Goal: Task Accomplishment & Management: Complete application form

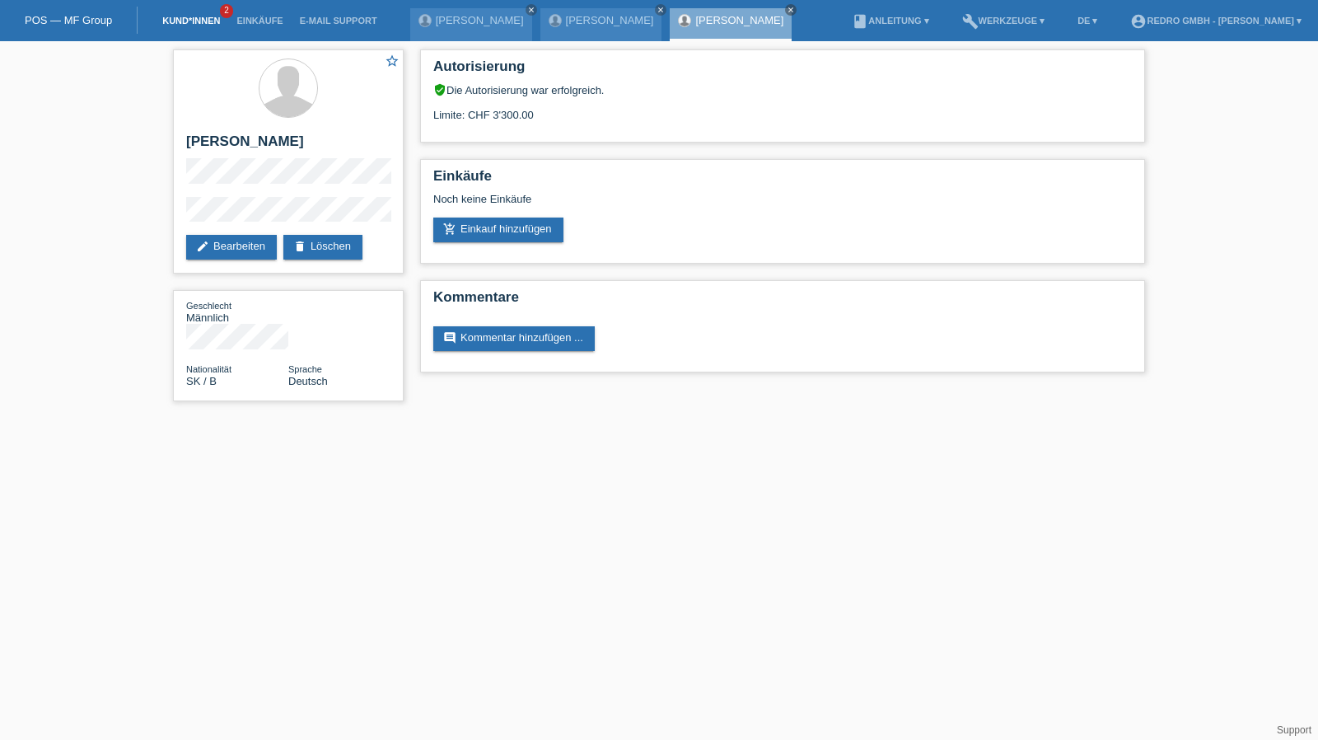
click at [203, 25] on link "Kund*innen" at bounding box center [191, 21] width 74 height 10
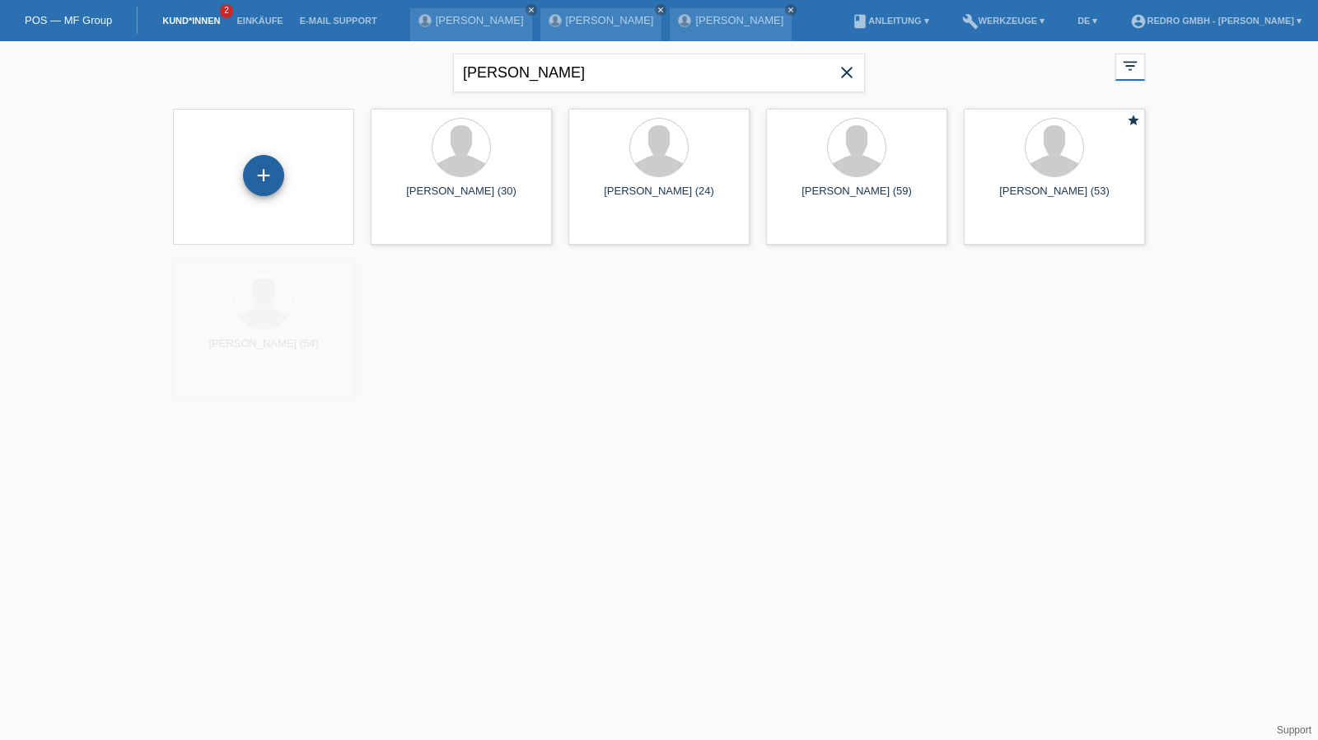
click at [259, 170] on div "+" at bounding box center [263, 175] width 41 height 41
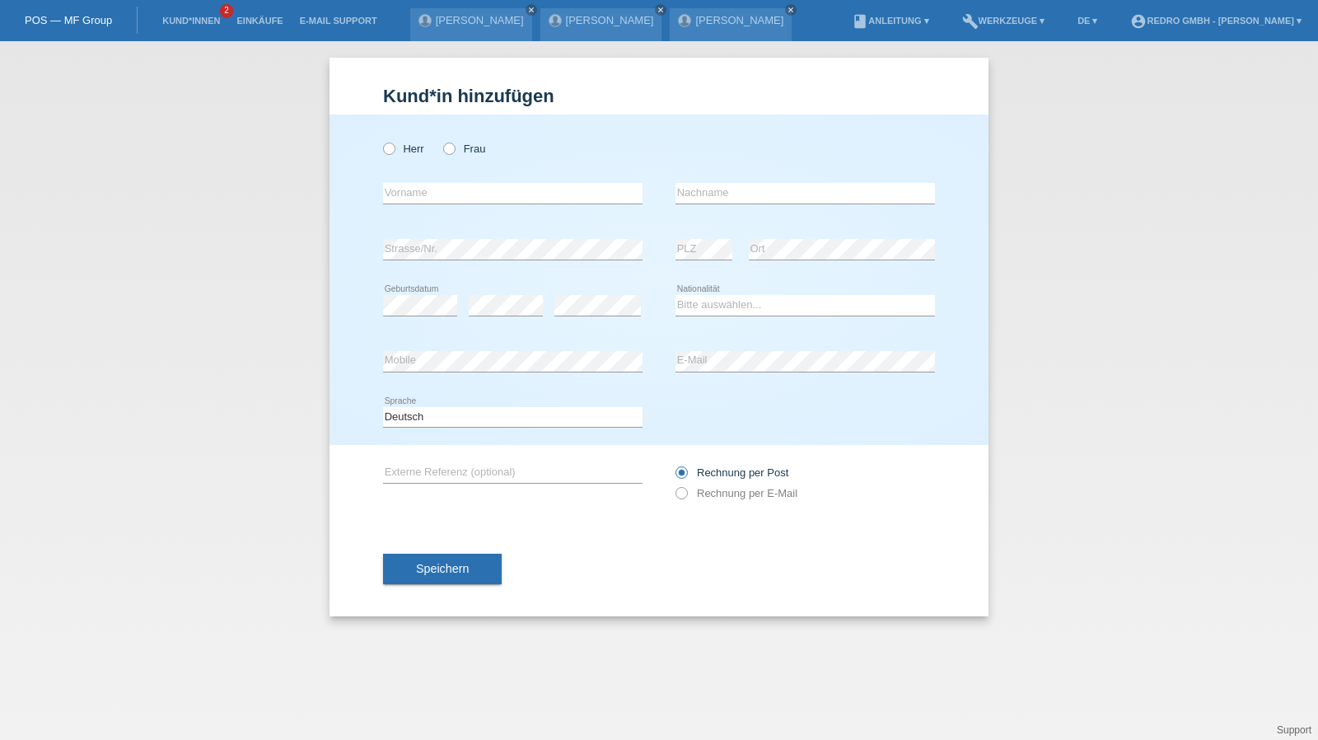
click at [418, 147] on label "Herr" at bounding box center [403, 148] width 41 height 12
click at [394, 147] on input "Herr" at bounding box center [388, 147] width 11 height 11
radio input "true"
click at [432, 189] on input "text" at bounding box center [512, 193] width 259 height 21
type input "Antonyo Lee"
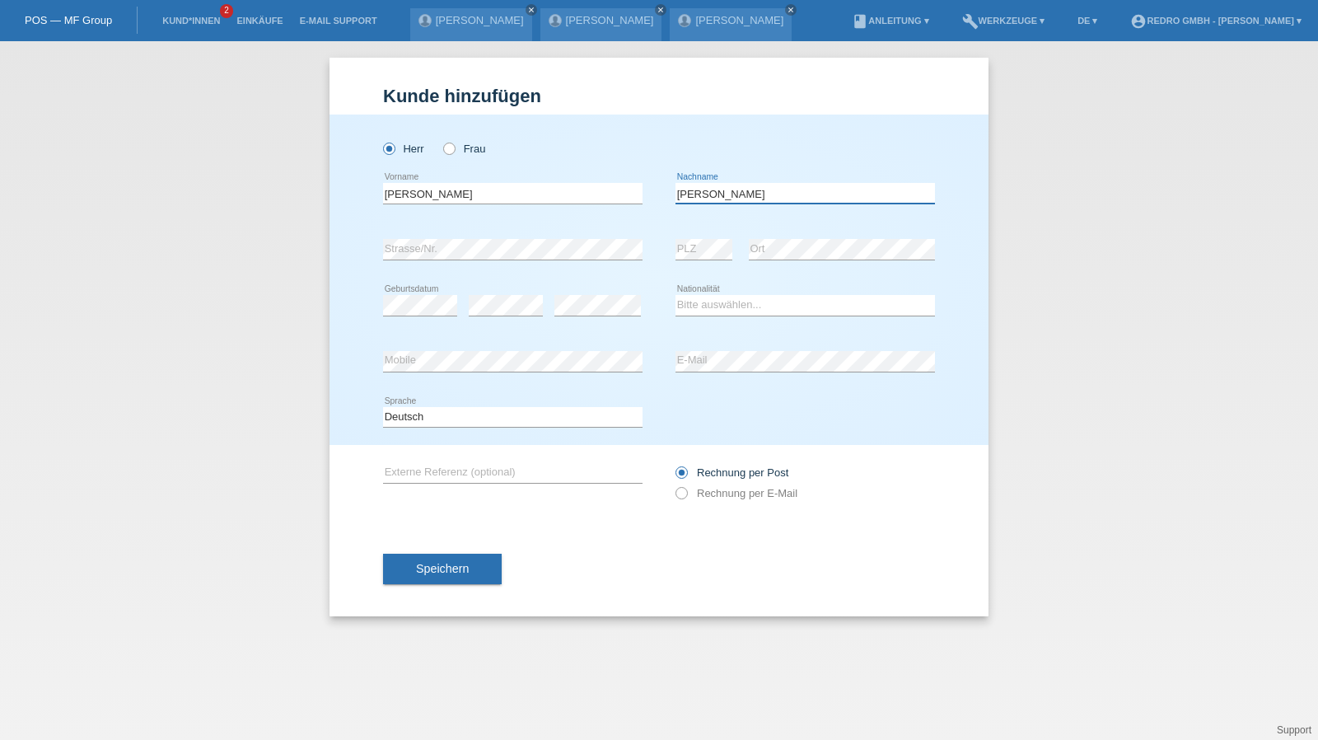
type input "John"
click at [700, 299] on select "Bitte auswählen... Schweiz Deutschland Liechtenstein Österreich ------------ Af…" at bounding box center [804, 305] width 259 height 20
click at [700, 303] on select "Bitte auswählen... Schweiz Deutschland Liechtenstein Österreich ------------ Af…" at bounding box center [804, 305] width 259 height 20
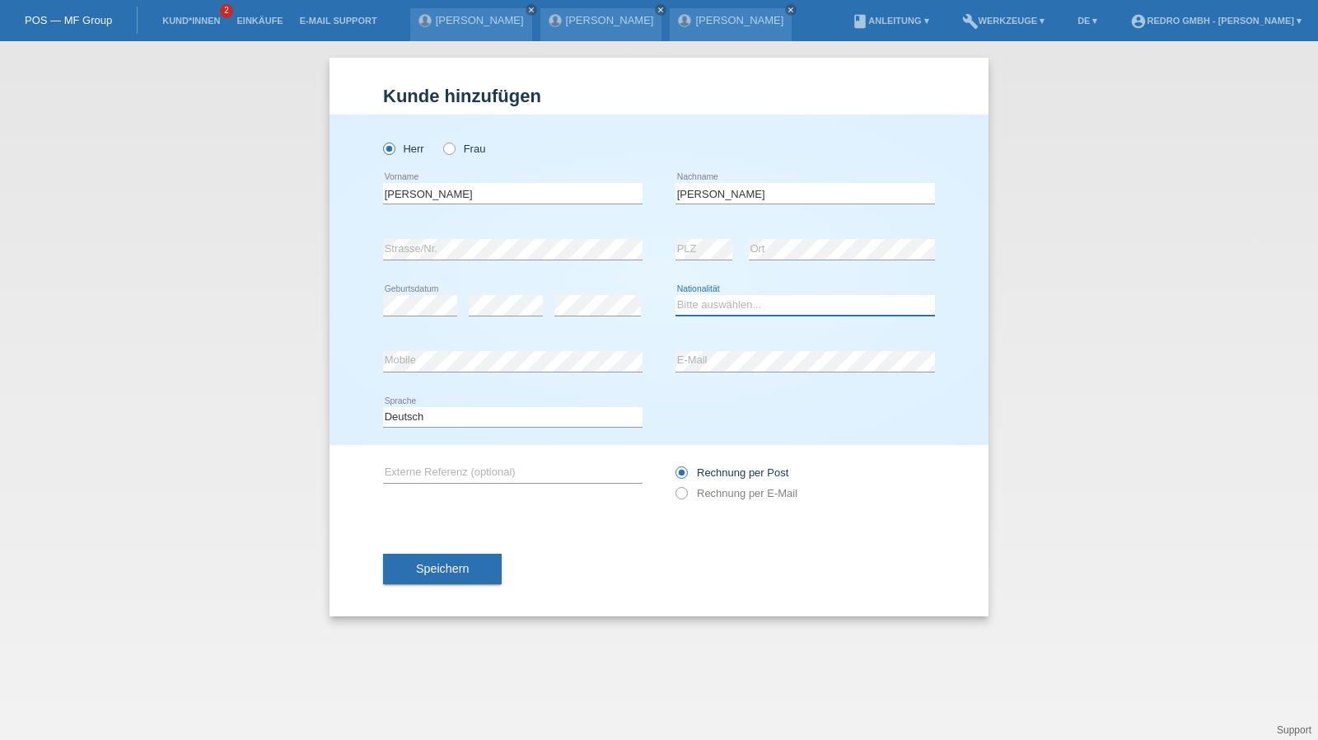
select select "DE"
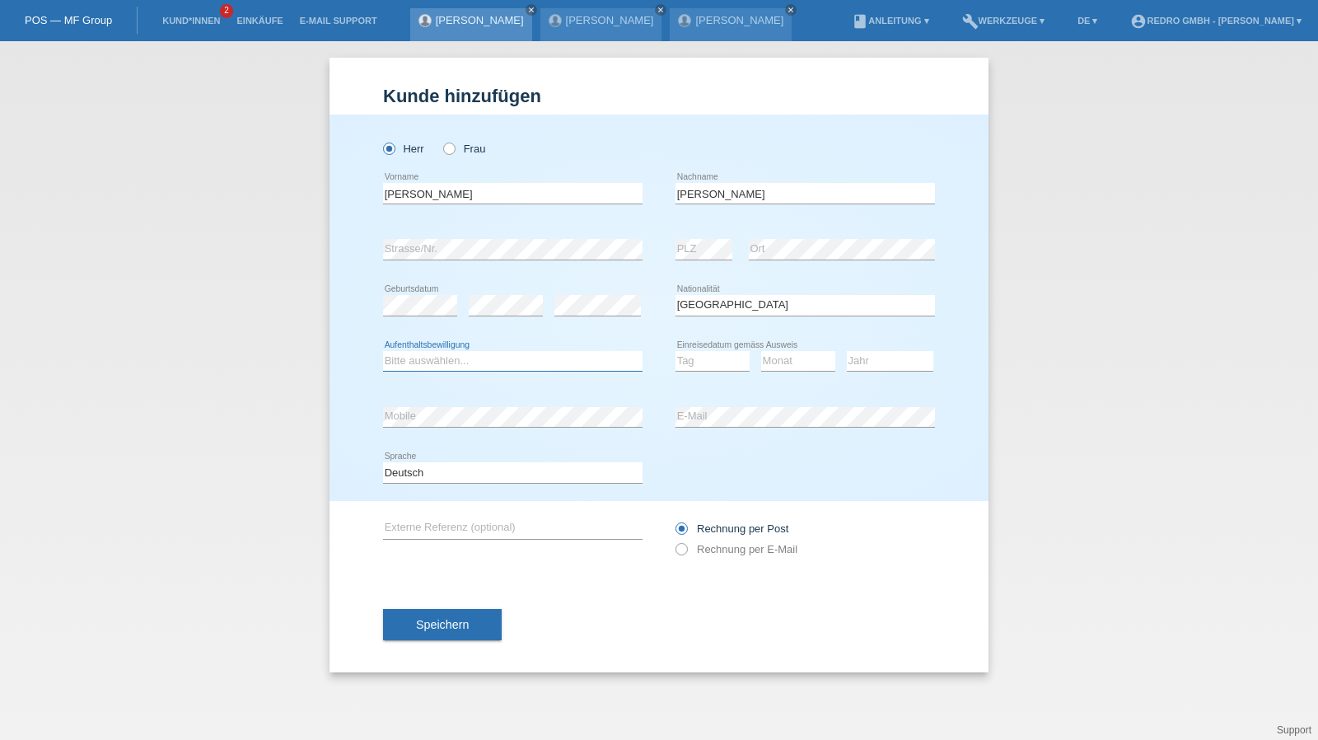
select select "B"
select select "04"
select select "03"
select select "2022"
click at [491, 615] on button "Speichern" at bounding box center [442, 624] width 119 height 31
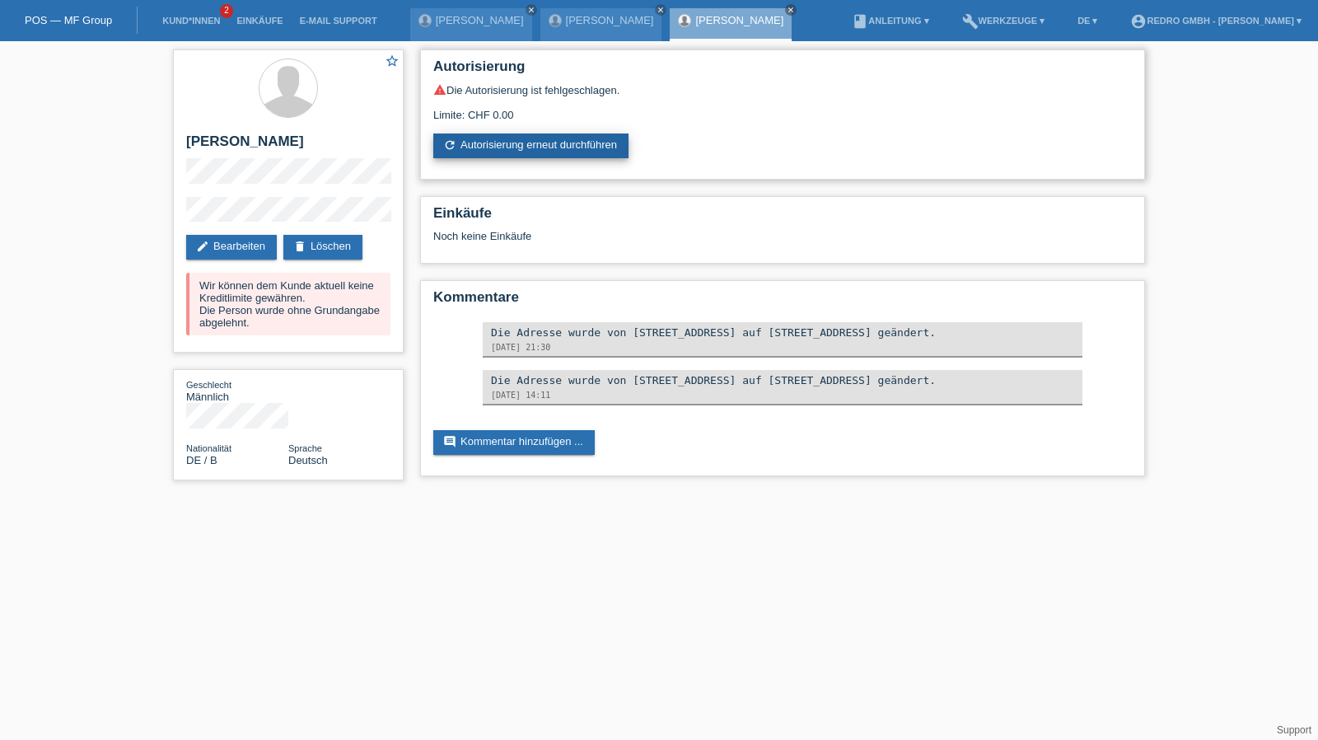
click at [531, 147] on link "refresh Autorisierung erneut durchführen" at bounding box center [530, 145] width 195 height 25
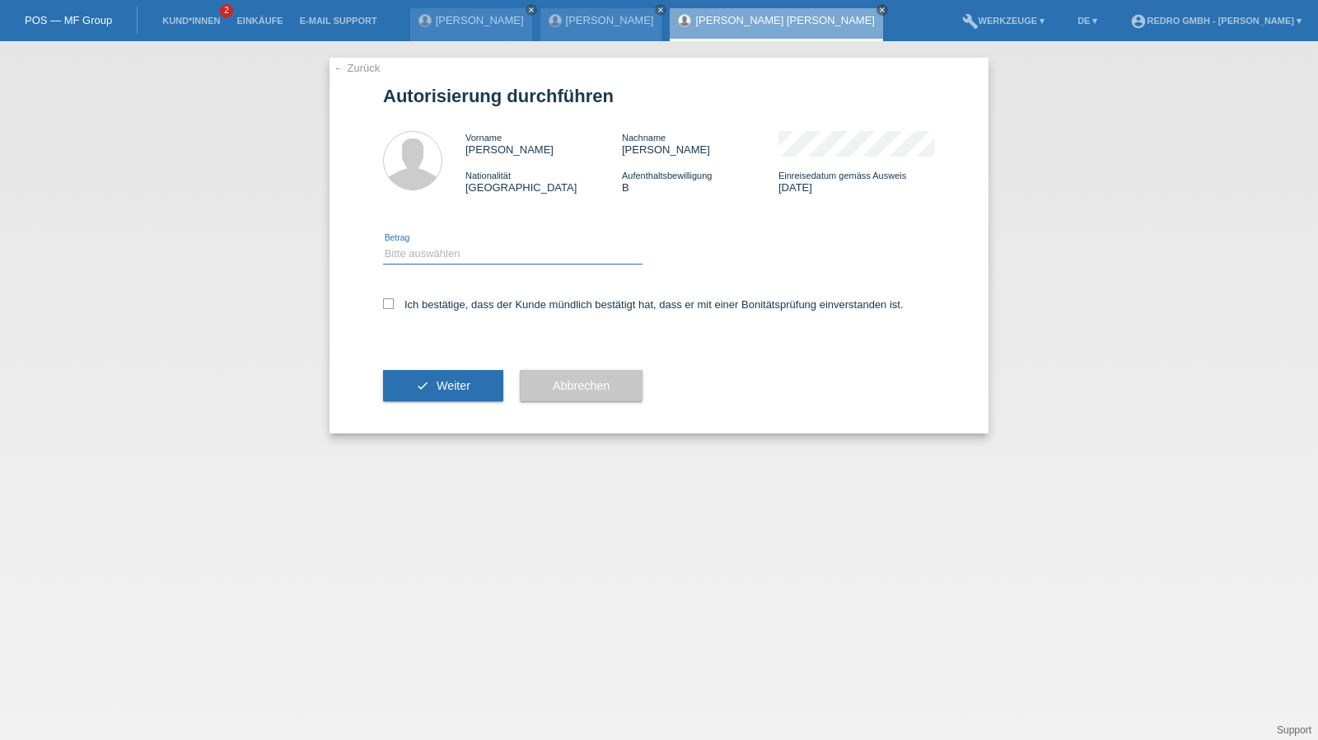
drag, startPoint x: 465, startPoint y: 250, endPoint x: 464, endPoint y: 261, distance: 11.6
click at [465, 250] on select "Bitte auswählen CHF 1.00 - CHF 499.00 CHF 500.00 - CHF 1'999.00 CHF 2'000.00 - …" at bounding box center [512, 254] width 259 height 20
select select "1"
click at [383, 244] on select "Bitte auswählen CHF 1.00 - CHF 499.00 CHF 500.00 - CHF 1'999.00 CHF 2'000.00 - …" at bounding box center [512, 254] width 259 height 20
click at [445, 304] on label "Ich bestätige, dass der Kunde mündlich bestätigt hat, dass er mit einer Bonität…" at bounding box center [643, 304] width 520 height 12
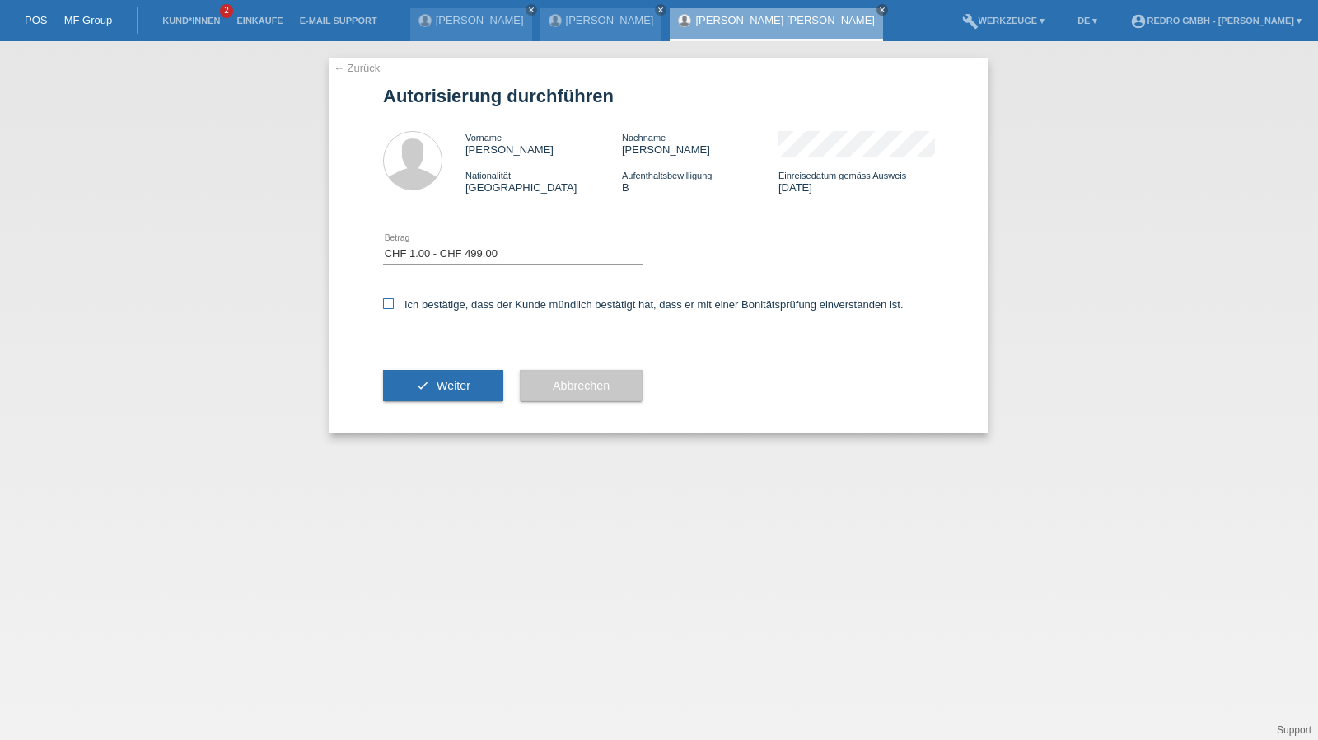
click at [394, 304] on input "Ich bestätige, dass der Kunde mündlich bestätigt hat, dass er mit einer Bonität…" at bounding box center [388, 303] width 11 height 11
checkbox input "true"
click at [428, 377] on button "check Weiter" at bounding box center [443, 385] width 120 height 31
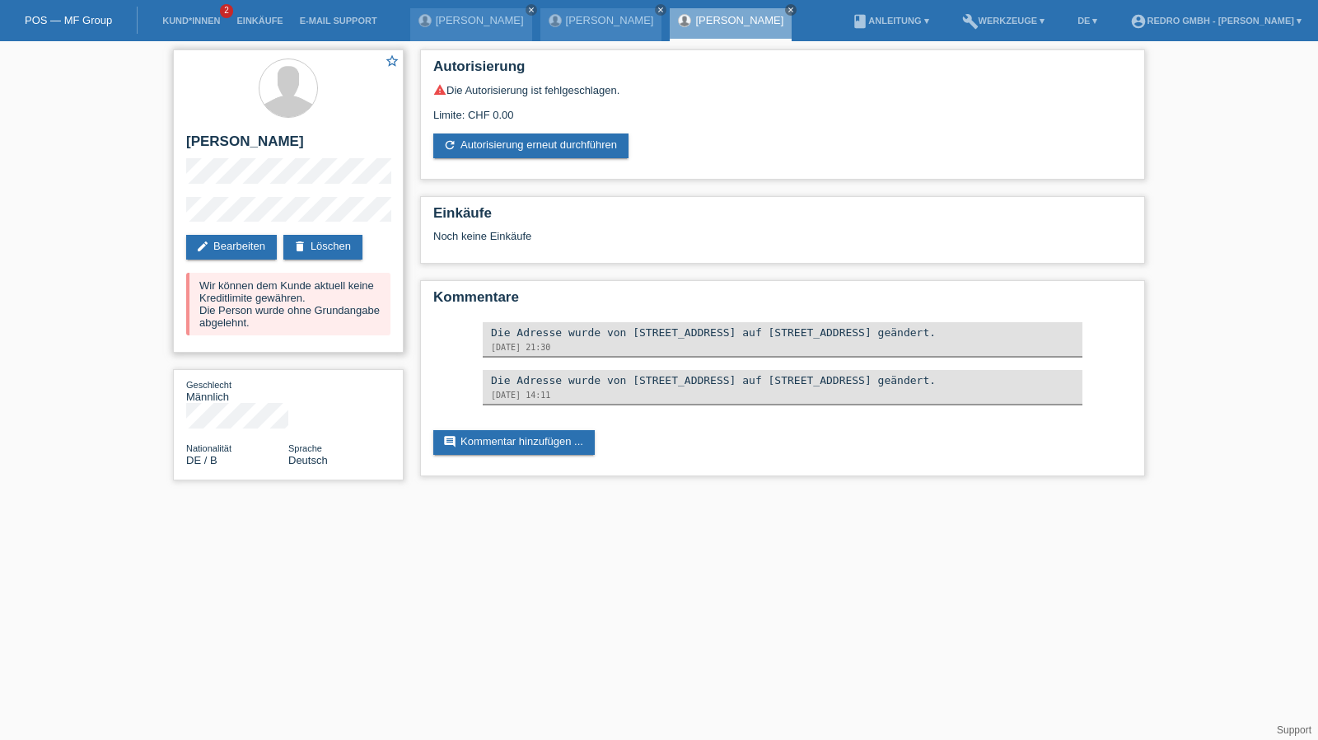
click at [233, 146] on h2 "[PERSON_NAME] [PERSON_NAME]" at bounding box center [288, 145] width 204 height 25
copy h2 "Antonyo"
click at [226, 139] on h2 "[PERSON_NAME] [PERSON_NAME]" at bounding box center [288, 145] width 204 height 25
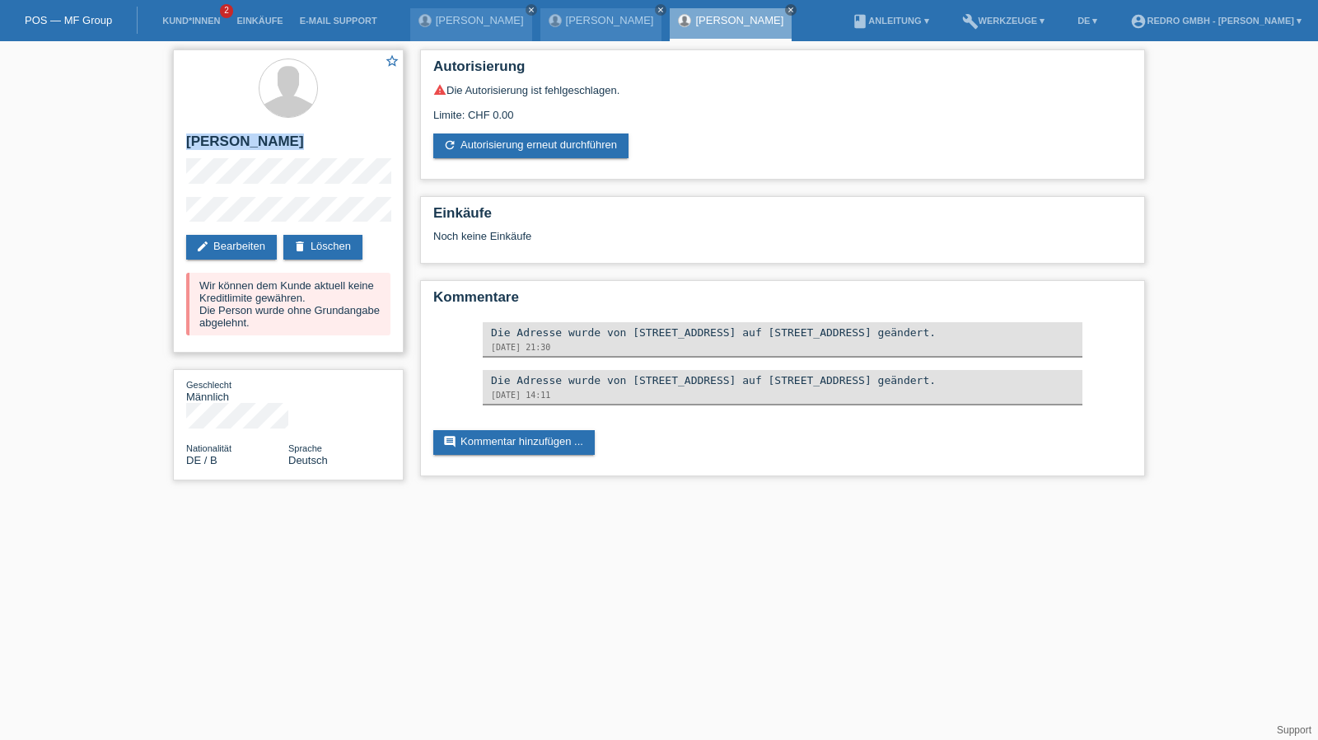
click at [226, 139] on h2 "[PERSON_NAME] [PERSON_NAME]" at bounding box center [288, 145] width 204 height 25
click at [208, 194] on div "star_border Antonyo Lee John edit Bearbeiten delete Löschen Wir können dem Kund…" at bounding box center [288, 200] width 231 height 303
click at [178, 210] on div "star_border Antonyo Lee John edit Bearbeiten delete Löschen Wir können dem Kund…" at bounding box center [288, 200] width 231 height 303
click at [198, 20] on link "Kund*innen" at bounding box center [191, 21] width 74 height 10
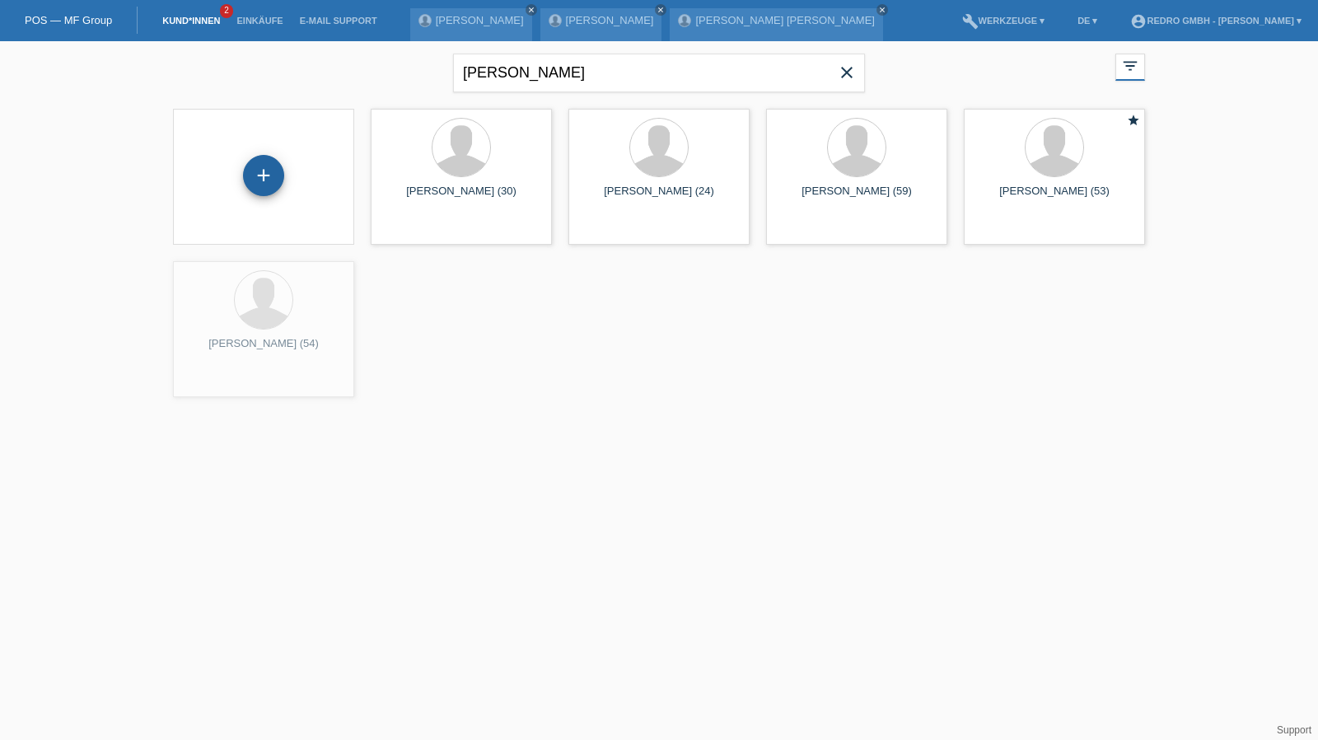
click at [268, 168] on div "+" at bounding box center [264, 175] width 40 height 28
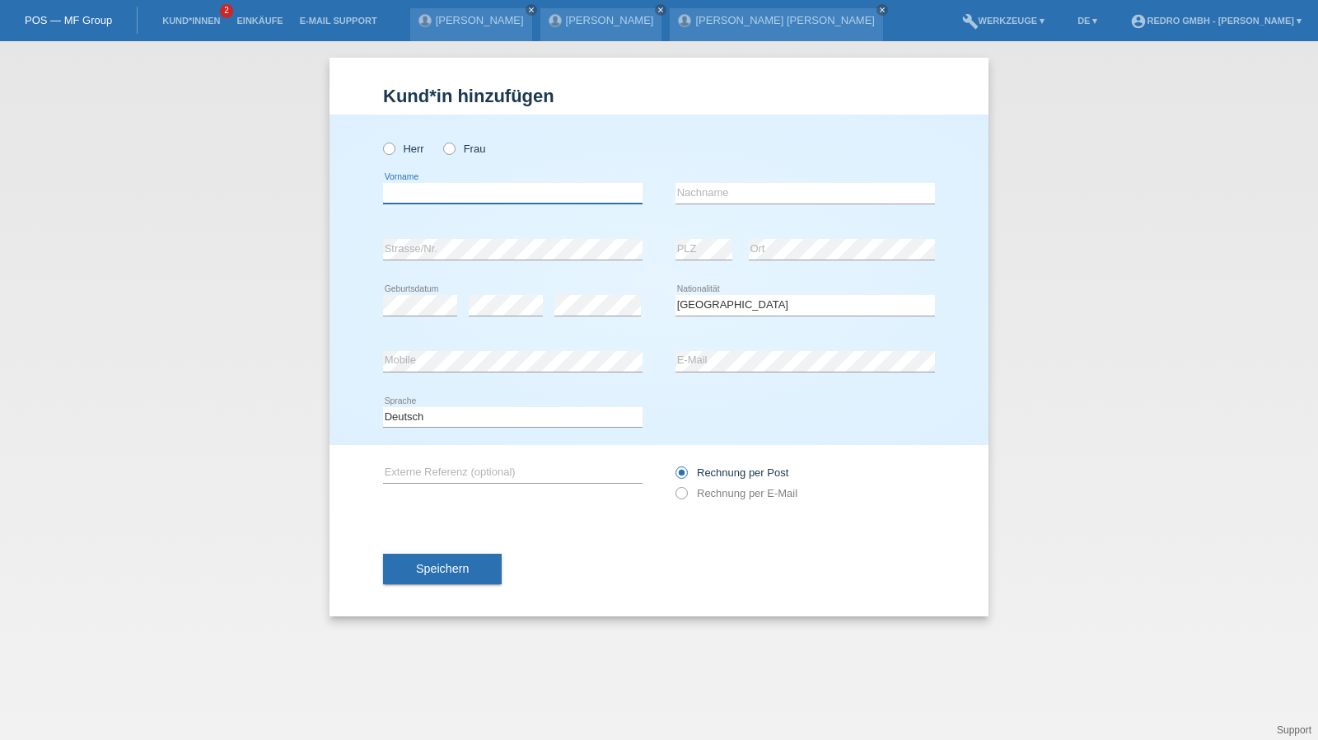
click at [461, 187] on input "text" at bounding box center [512, 193] width 259 height 21
type input "Dalibor"
type input "Joksimovic"
click at [774, 195] on input "Joksimovic" at bounding box center [804, 193] width 259 height 21
select select "AT"
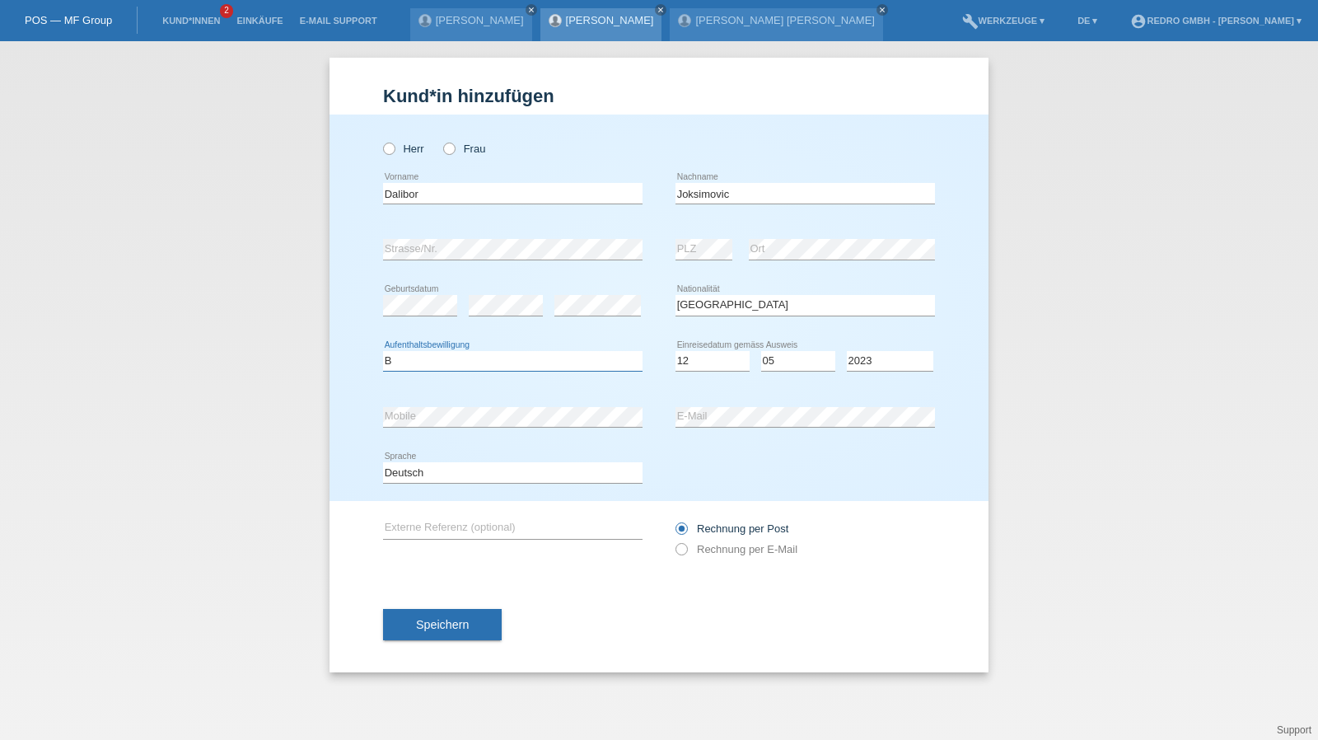
select select "B"
select select "12"
select select "05"
select select "2023"
drag, startPoint x: 410, startPoint y: 631, endPoint x: 415, endPoint y: 275, distance: 355.8
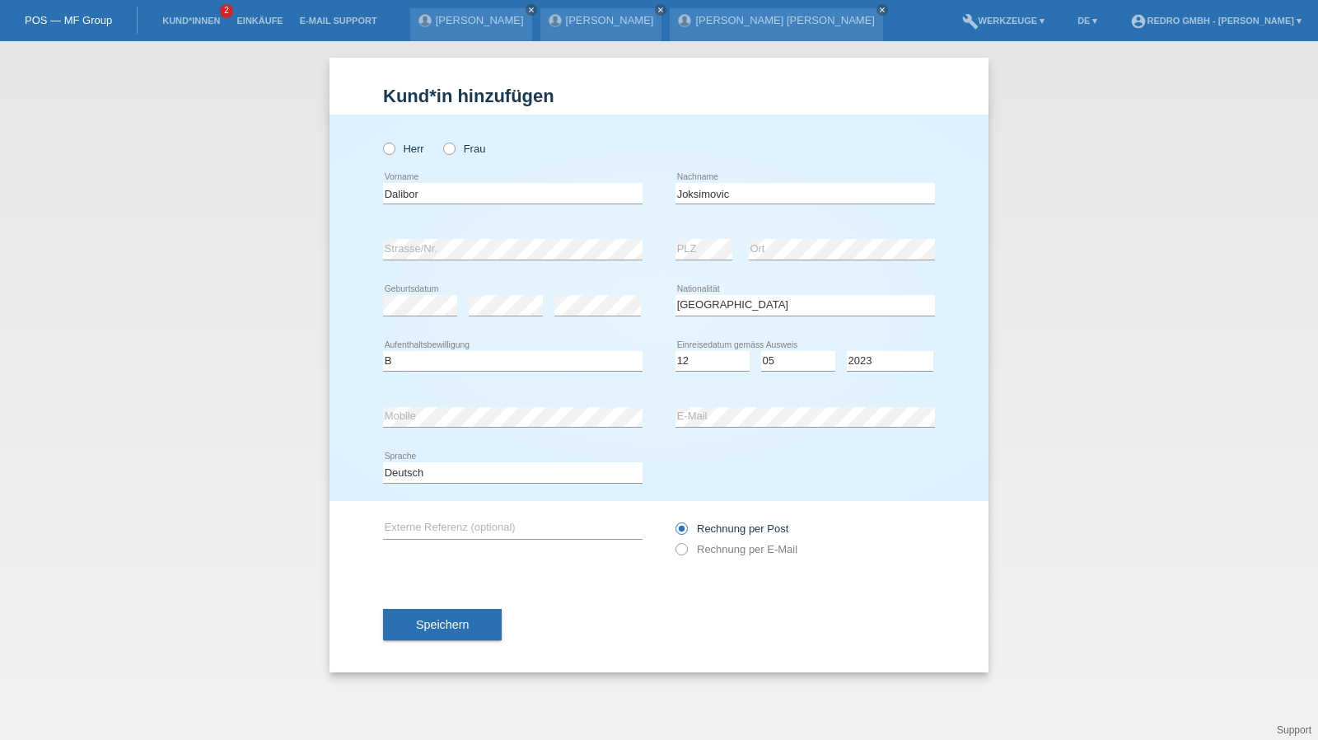
click at [410, 630] on button "Speichern" at bounding box center [442, 624] width 119 height 31
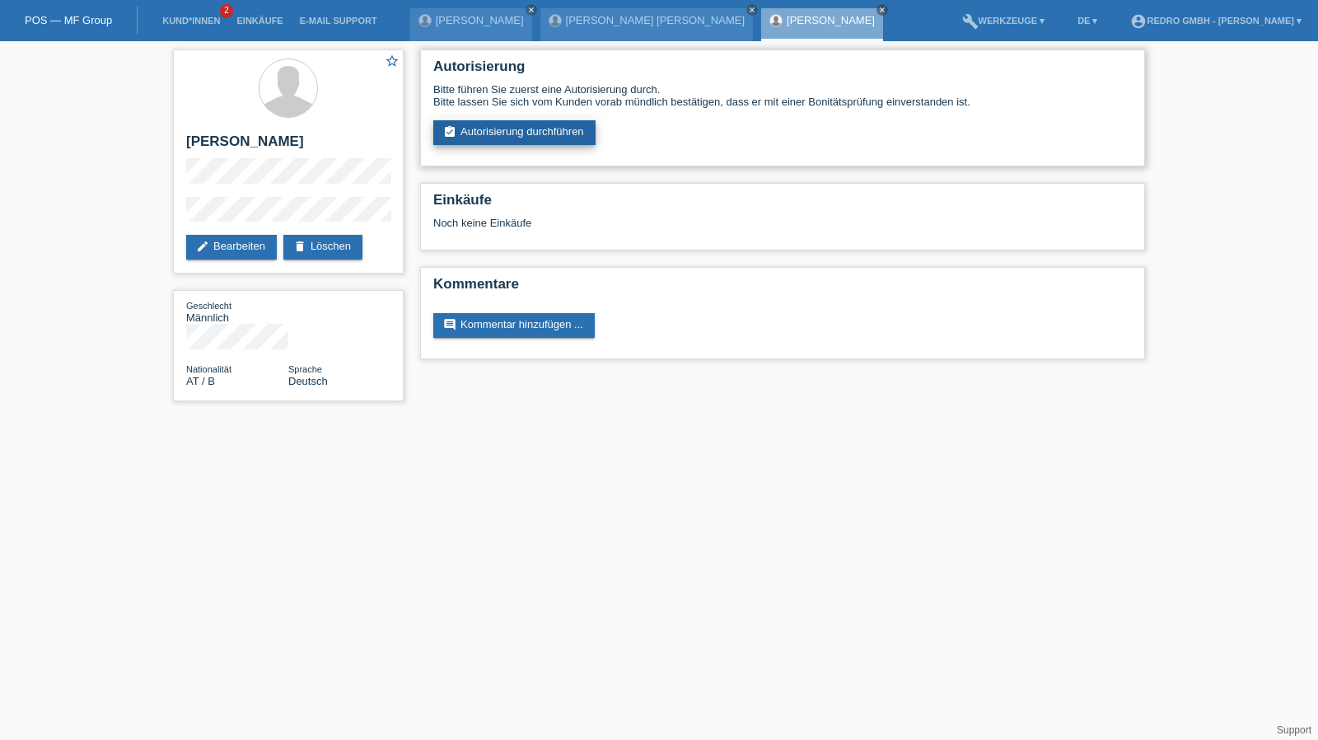
click at [548, 139] on link "assignment_turned_in Autorisierung durchführen" at bounding box center [514, 132] width 162 height 25
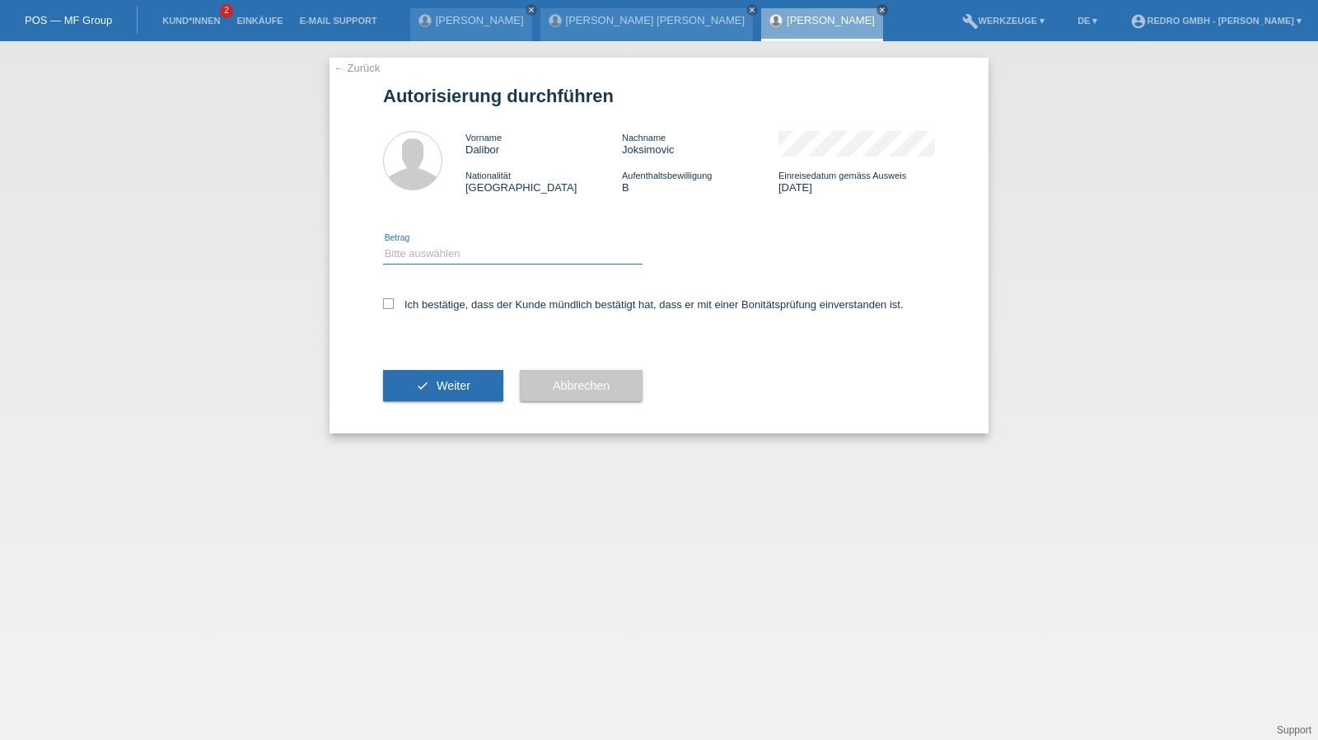
drag, startPoint x: 464, startPoint y: 245, endPoint x: 455, endPoint y: 263, distance: 19.5
click at [464, 245] on select "Bitte auswählen CHF 1.00 - CHF 499.00 CHF 500.00 - CHF 1'999.00 CHF 2'000.00 - …" at bounding box center [512, 254] width 259 height 20
select select "1"
click at [383, 244] on select "Bitte auswählen CHF 1.00 - CHF 499.00 CHF 500.00 - CHF 1'999.00 CHF 2'000.00 - …" at bounding box center [512, 254] width 259 height 20
click at [427, 303] on label "Ich bestätige, dass der Kunde mündlich bestätigt hat, dass er mit einer Bonität…" at bounding box center [643, 304] width 520 height 12
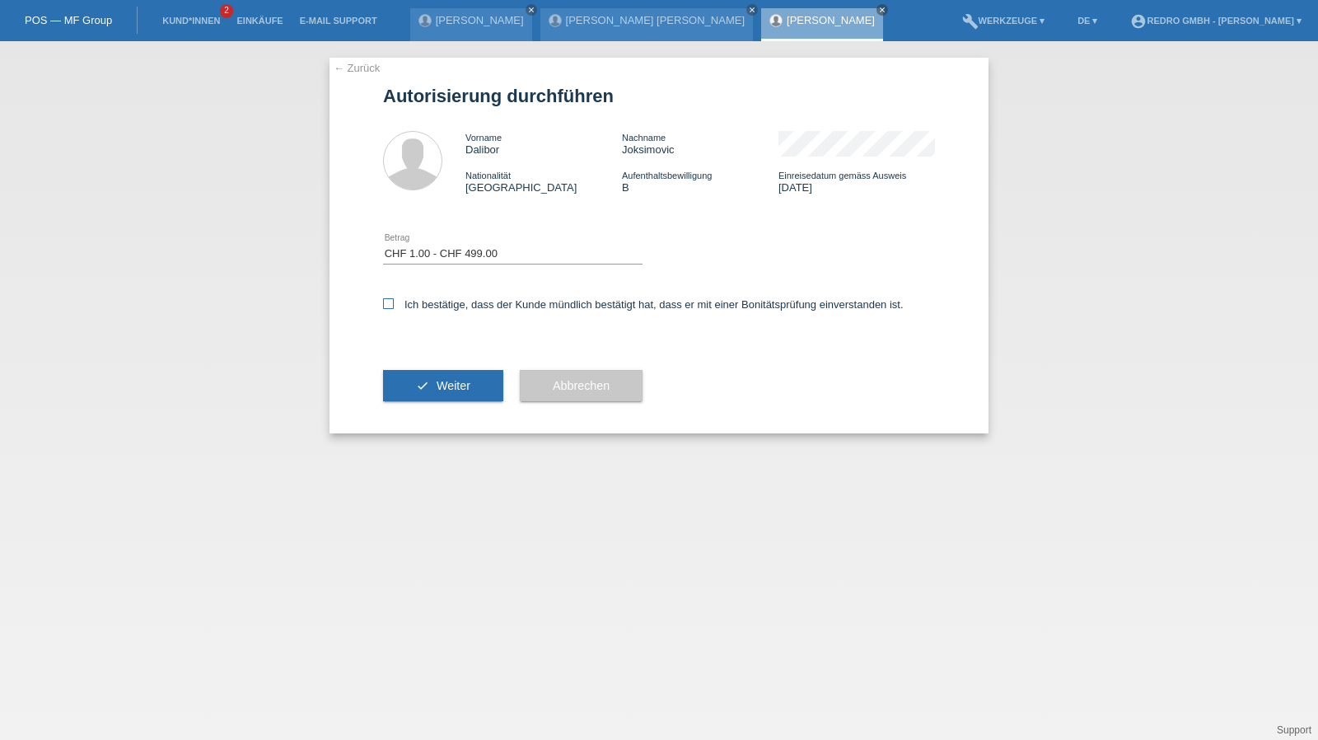
click at [394, 303] on input "Ich bestätige, dass der Kunde mündlich bestätigt hat, dass er mit einer Bonität…" at bounding box center [388, 303] width 11 height 11
checkbox input "true"
click at [405, 376] on button "check Weiter" at bounding box center [443, 385] width 120 height 31
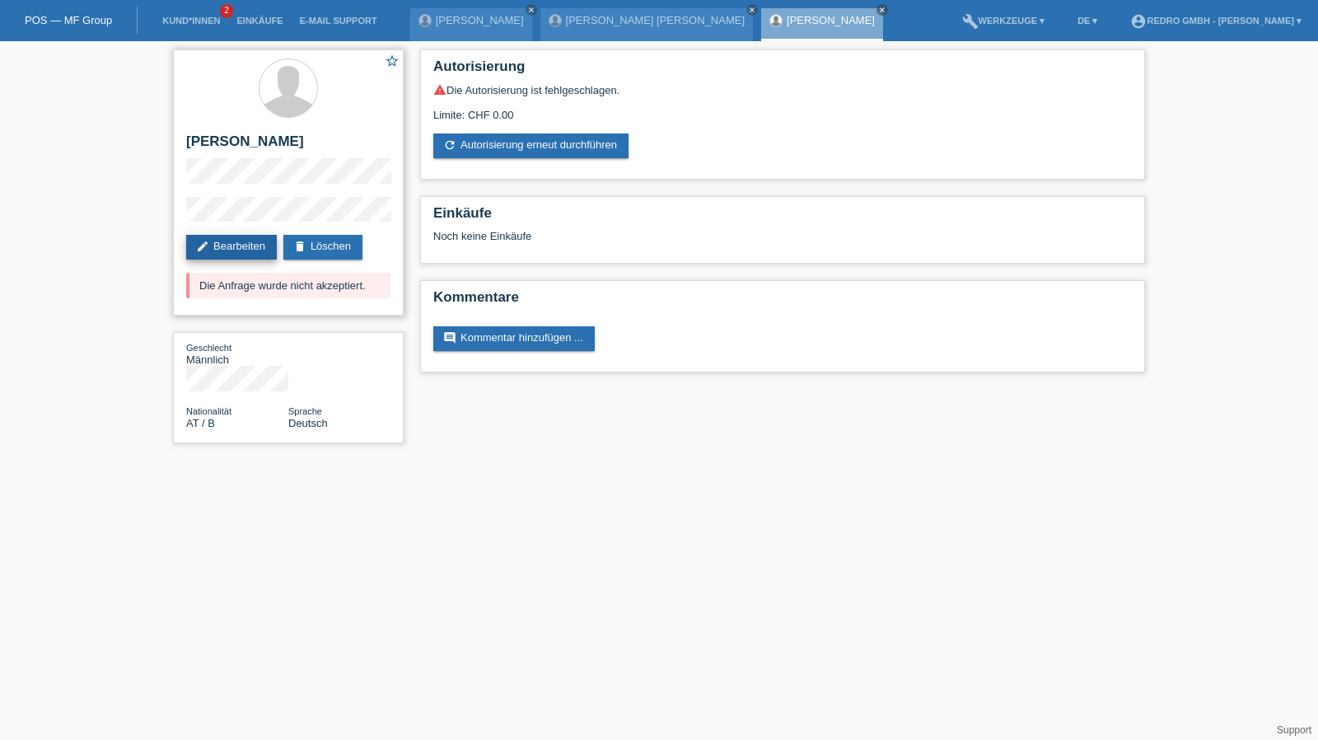
click at [223, 240] on link "edit Bearbeiten" at bounding box center [231, 247] width 91 height 25
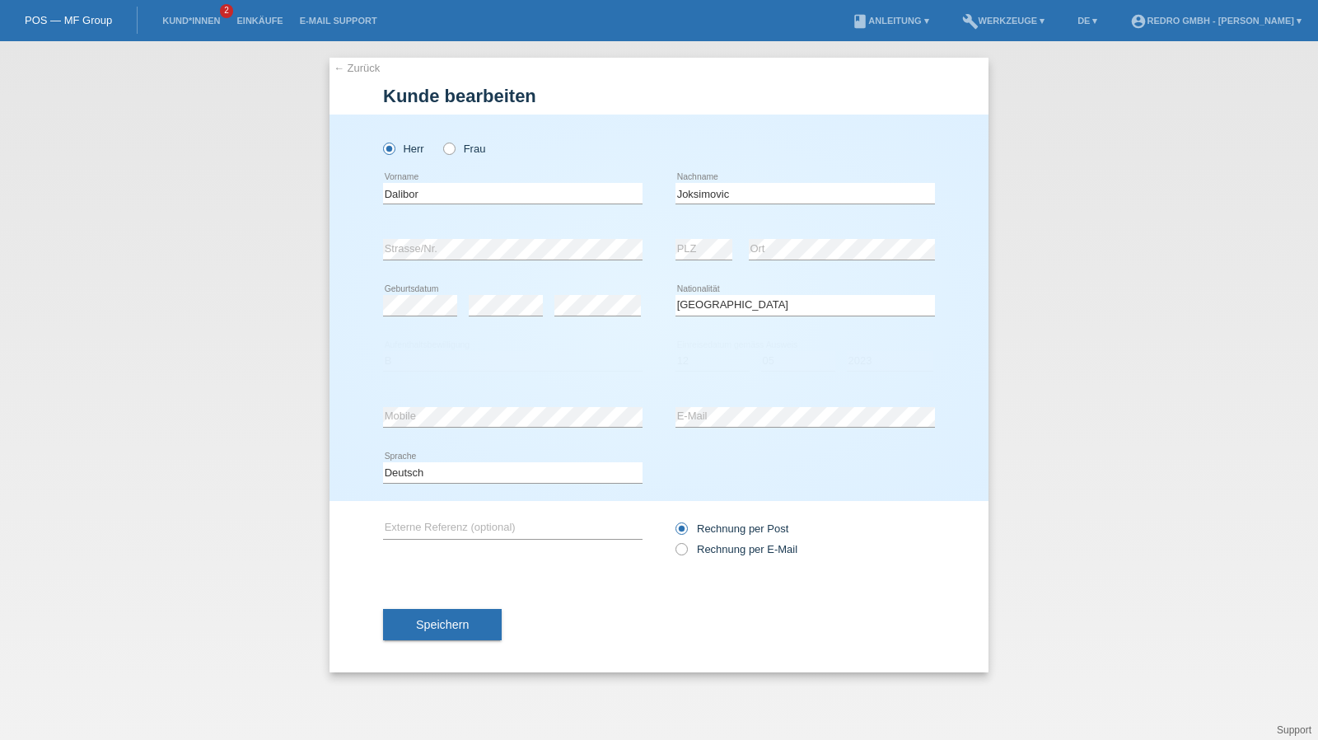
select select "AT"
select select "B"
select select "12"
select select "05"
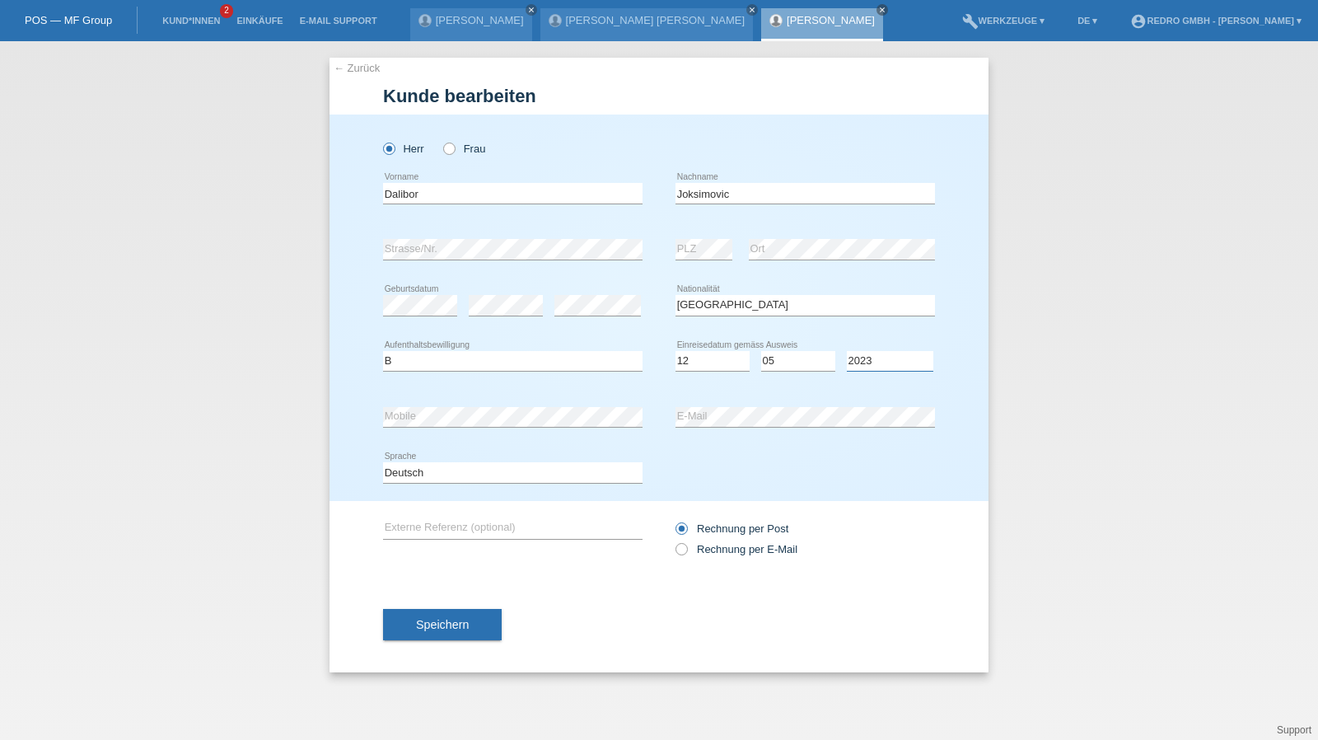
click at [867, 357] on select "Jahr 2025 2024 2023 2022 2021 2020 2019 2018 2017 2016 2015 2014 2013 2012 2011…" at bounding box center [890, 361] width 86 height 20
select select "2022"
click at [471, 614] on button "Speichern" at bounding box center [442, 624] width 119 height 31
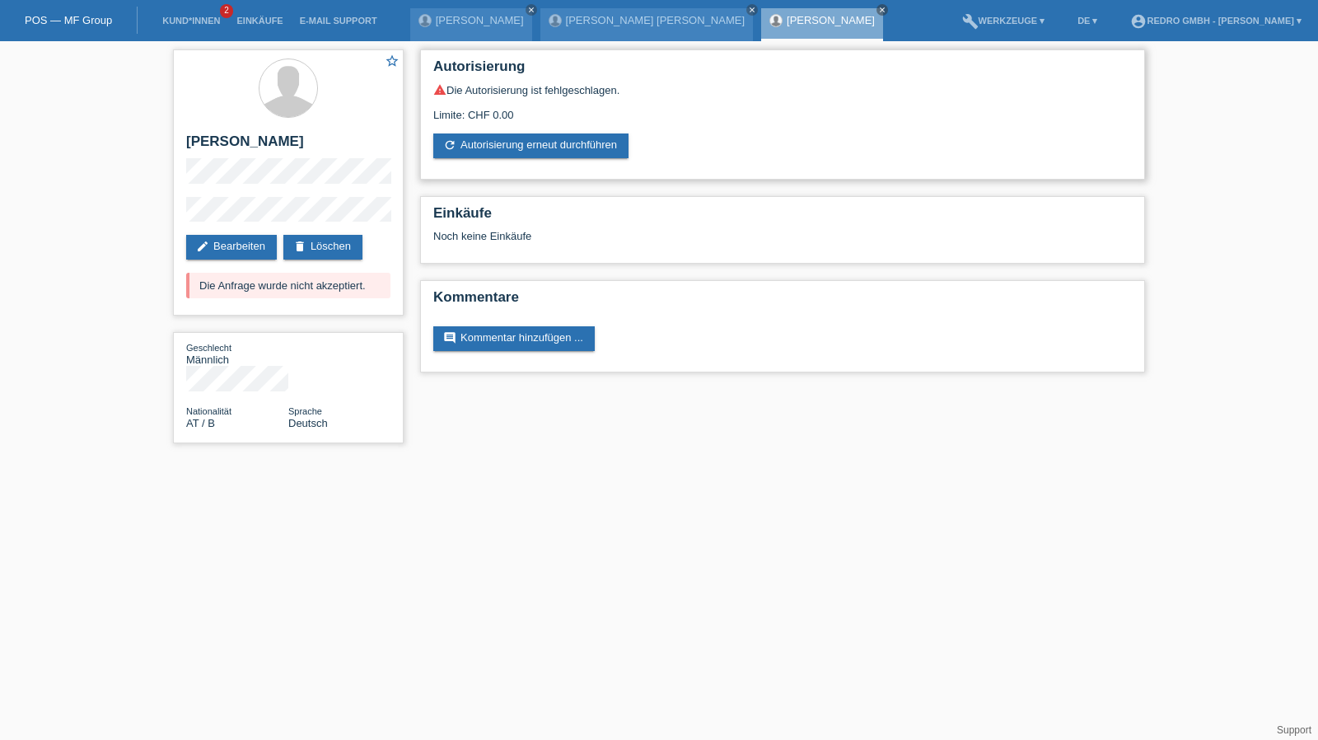
click at [536, 132] on div "warning Die Autorisierung ist fehlgeschlagen. Limite: CHF 0.00 refresh Autorisi…" at bounding box center [782, 120] width 698 height 75
click at [528, 144] on link "refresh Autorisierung erneut durchführen" at bounding box center [530, 145] width 195 height 25
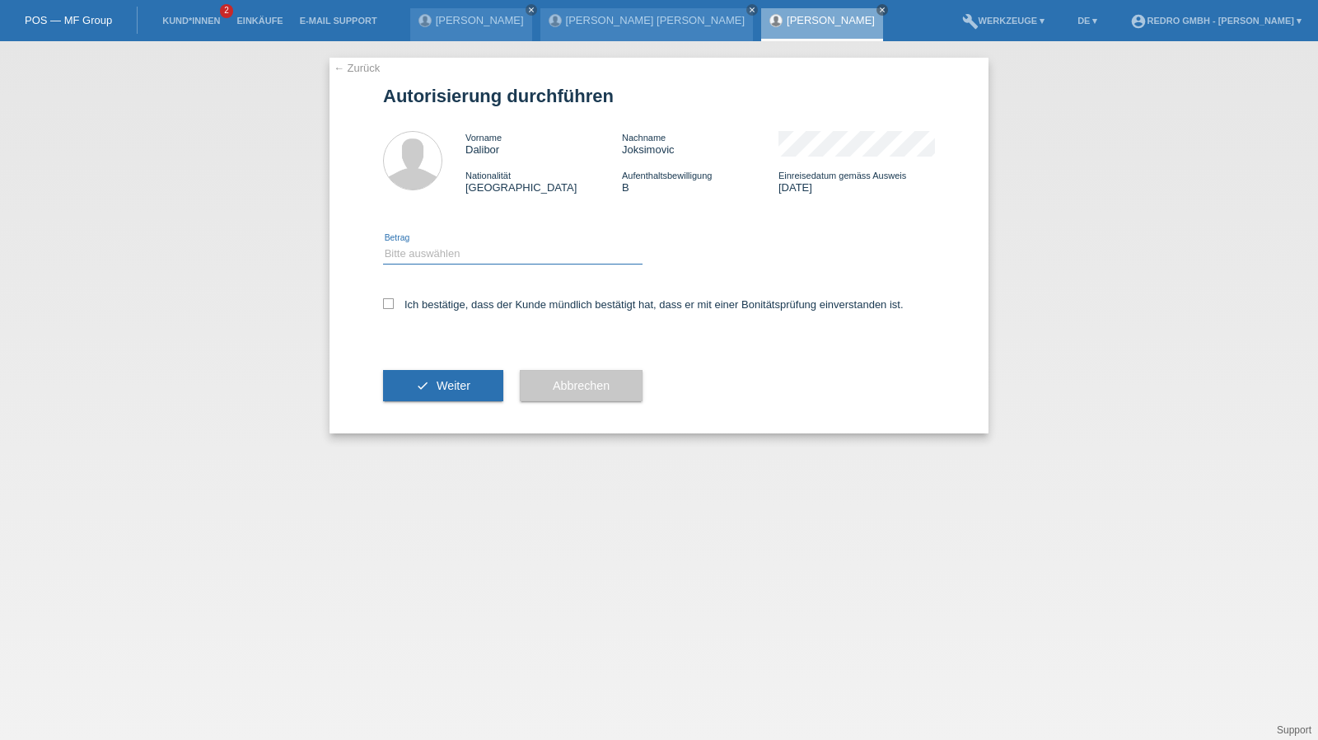
drag, startPoint x: 441, startPoint y: 250, endPoint x: 435, endPoint y: 261, distance: 13.3
click at [441, 250] on select "Bitte auswählen CHF 1.00 - CHF 499.00 CHF 500.00 - CHF 1'999.00 CHF 2'000.00 - …" at bounding box center [512, 254] width 259 height 20
select select "1"
click at [383, 244] on select "Bitte auswählen CHF 1.00 - CHF 499.00 CHF 500.00 - CHF 1'999.00 CHF 2'000.00 - …" at bounding box center [512, 254] width 259 height 20
click at [417, 306] on label "Ich bestätige, dass der Kunde mündlich bestätigt hat, dass er mit einer Bonität…" at bounding box center [643, 304] width 520 height 12
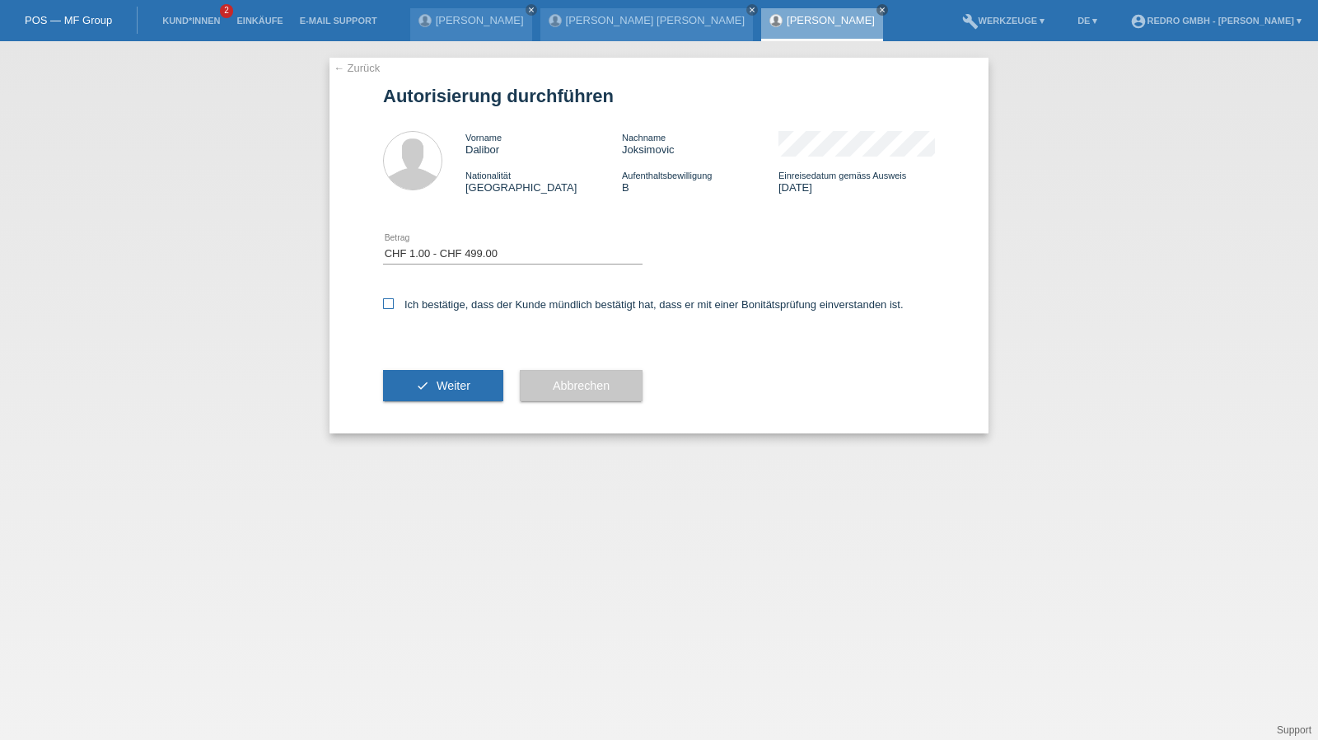
click at [394, 306] on input "Ich bestätige, dass der Kunde mündlich bestätigt hat, dass er mit einer Bonität…" at bounding box center [388, 303] width 11 height 11
checkbox input "true"
click at [405, 381] on button "check Weiter" at bounding box center [443, 385] width 120 height 31
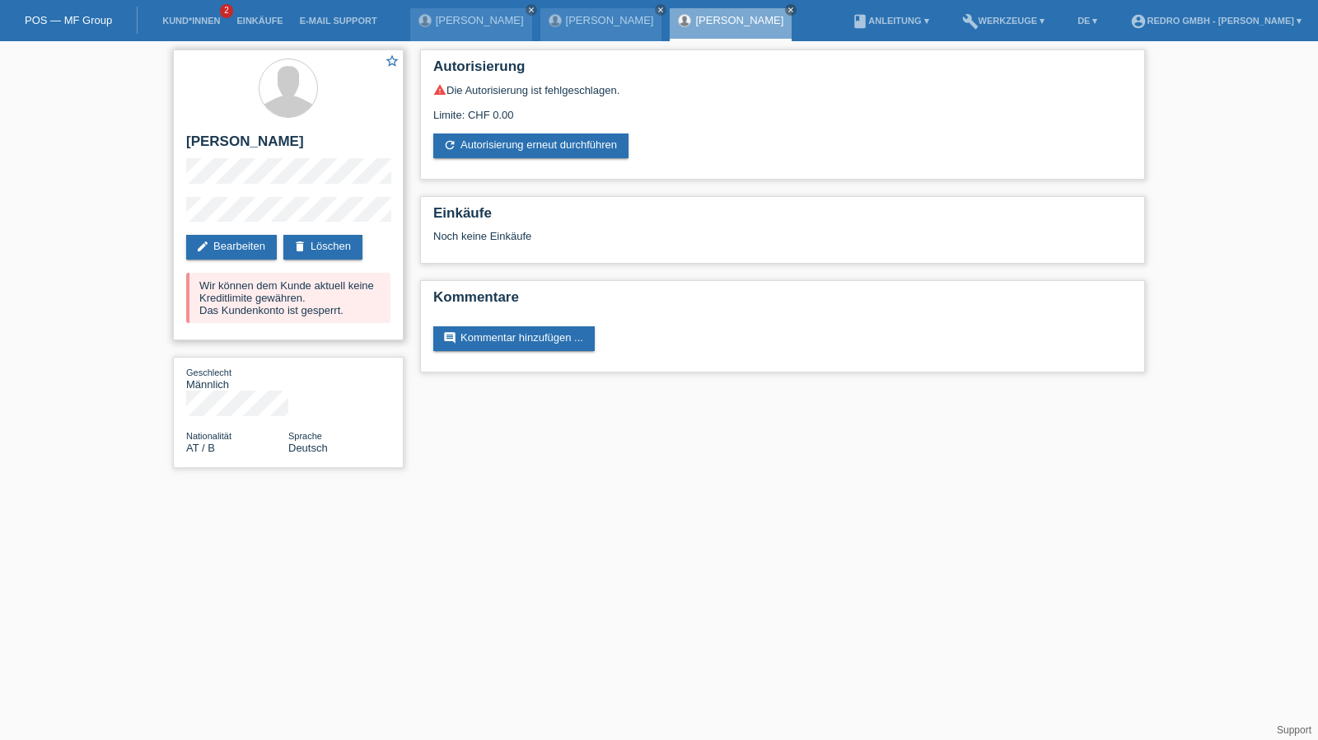
drag, startPoint x: 170, startPoint y: 131, endPoint x: 203, endPoint y: 146, distance: 36.9
click at [170, 130] on div "star_border [PERSON_NAME] edit Bearbeiten delete Löschen Wir können dem Kunde a…" at bounding box center [288, 262] width 247 height 443
click at [203, 146] on h2 "[PERSON_NAME]" at bounding box center [288, 145] width 204 height 25
copy h2 "Dalibor"
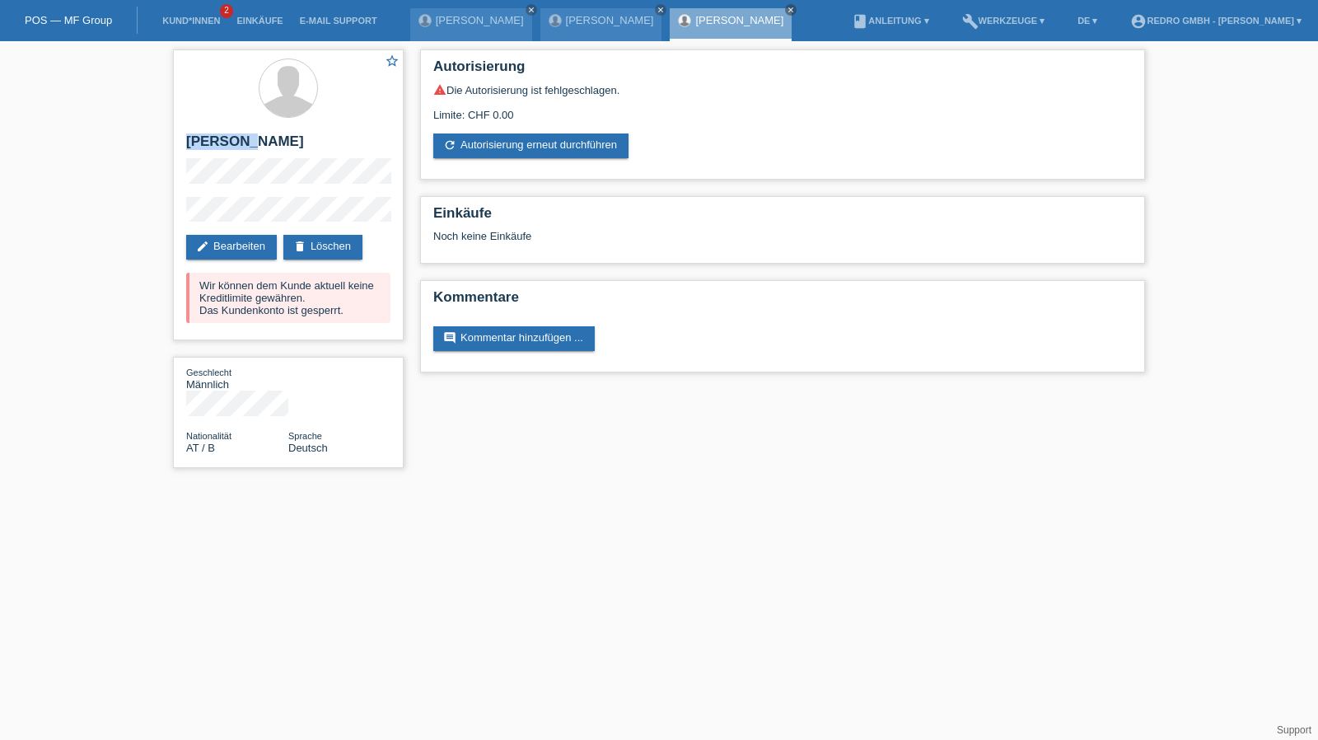
click at [600, 446] on div "star_border [PERSON_NAME] edit Bearbeiten delete Löschen Wir können dem Kunde a…" at bounding box center [659, 262] width 988 height 443
click at [198, 24] on link "Kund*innen" at bounding box center [191, 21] width 74 height 10
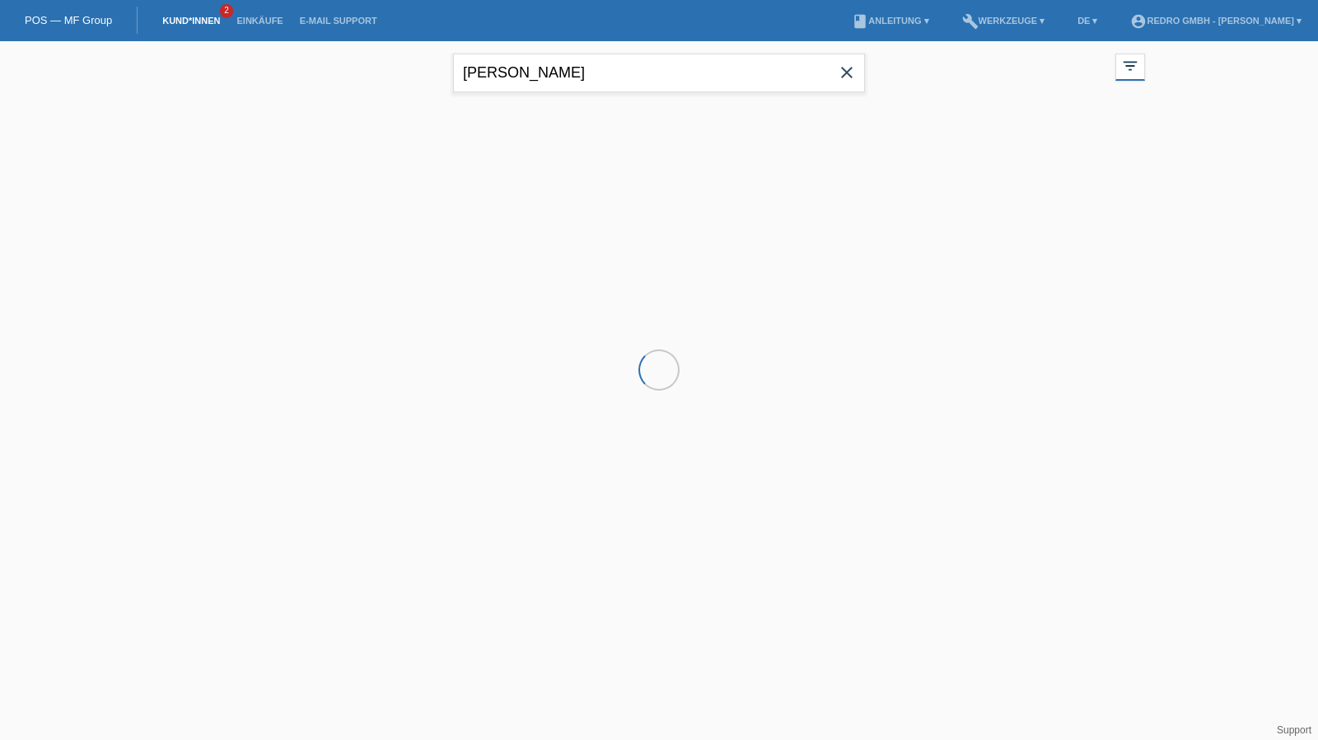
drag, startPoint x: 0, startPoint y: 0, endPoint x: 554, endPoint y: 68, distance: 558.3
click at [554, 68] on input "patrik santa" at bounding box center [659, 73] width 412 height 39
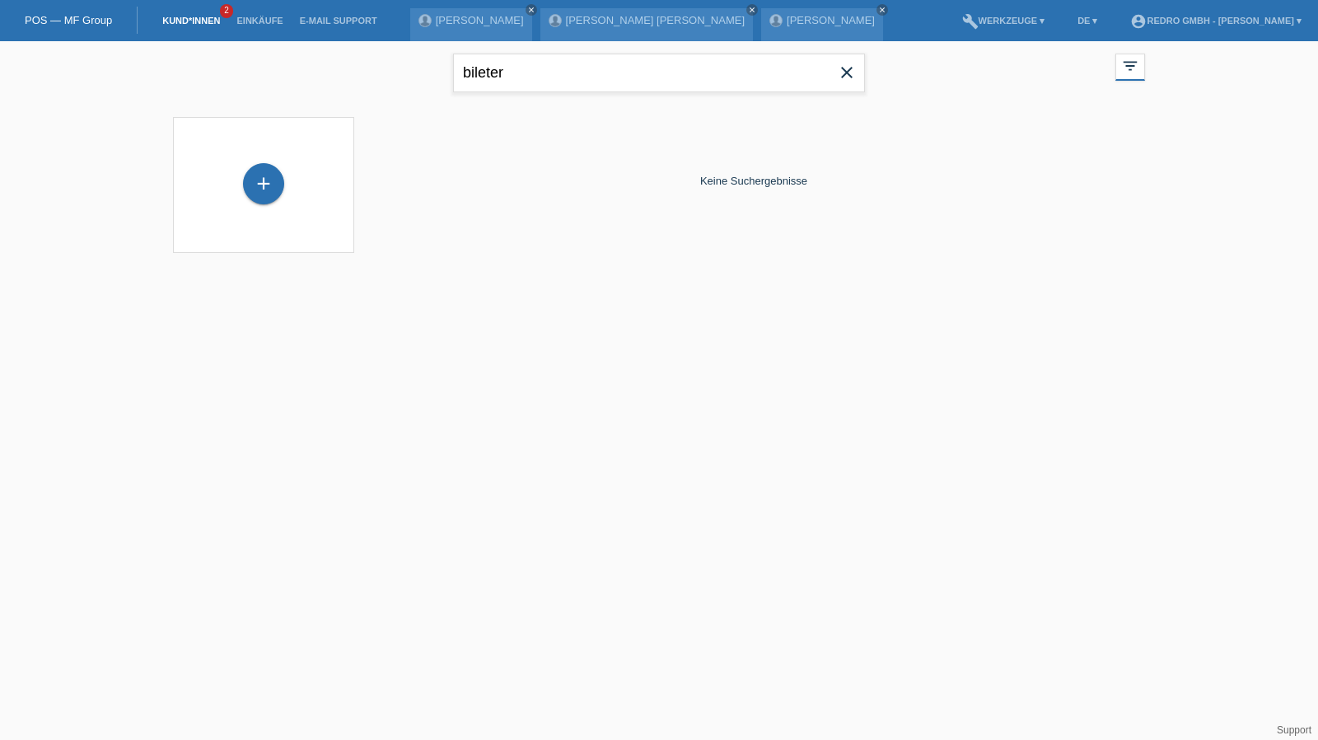
click at [476, 75] on input "bileter" at bounding box center [659, 73] width 412 height 39
type input "billeter"
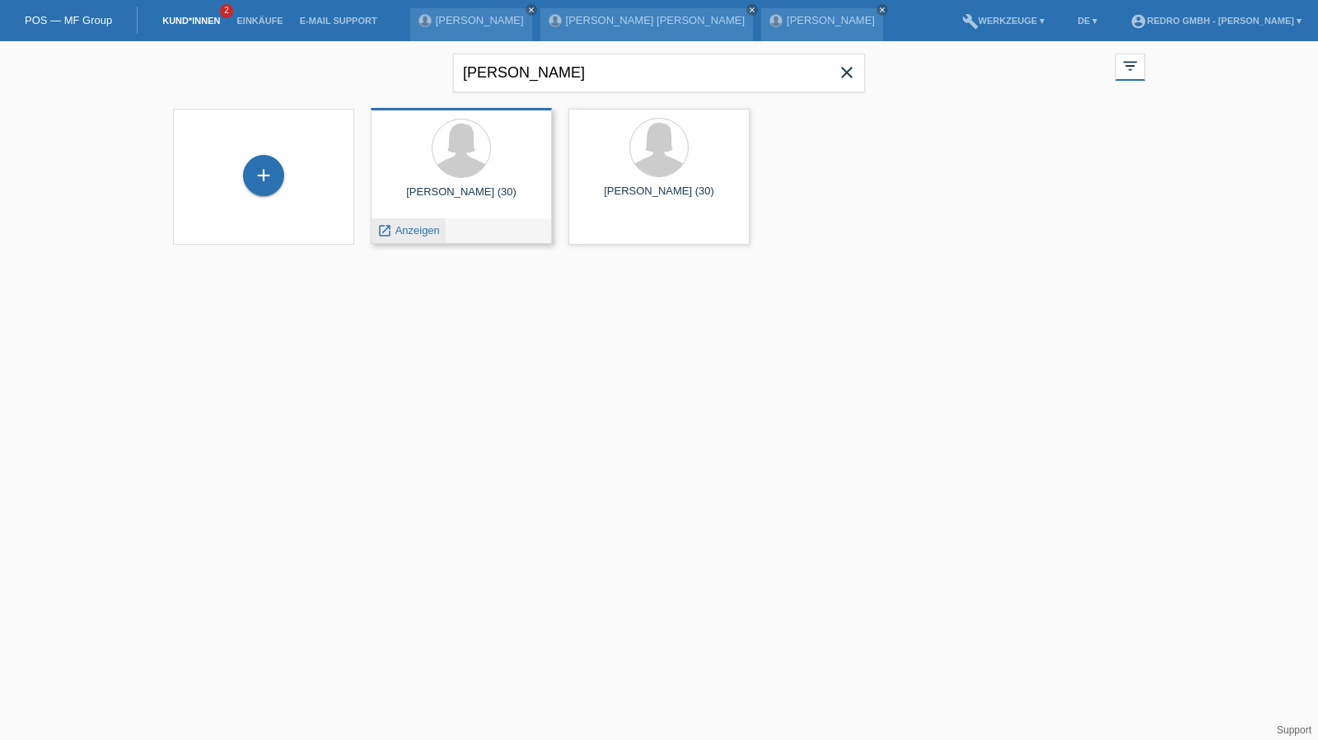
click at [408, 231] on span "Anzeigen" at bounding box center [417, 230] width 44 height 12
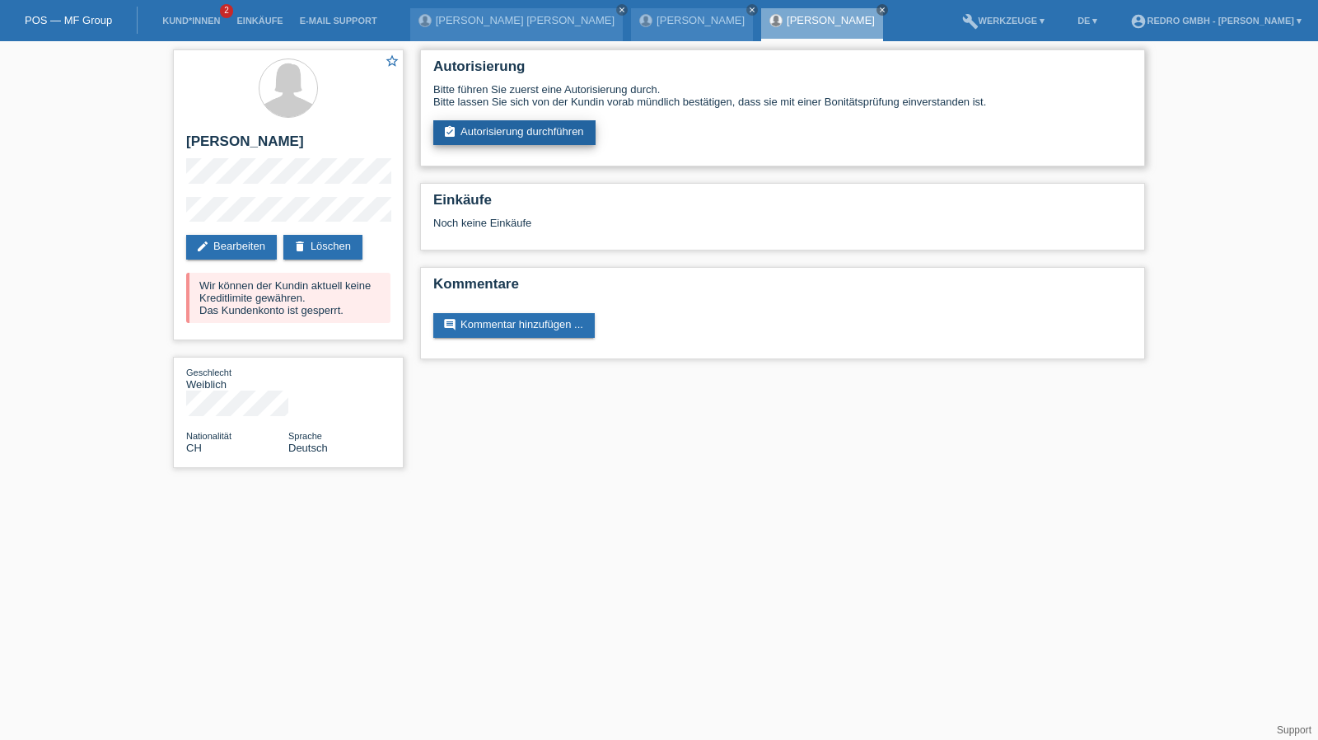
click at [488, 129] on link "assignment_turned_in Autorisierung durchführen" at bounding box center [514, 132] width 162 height 25
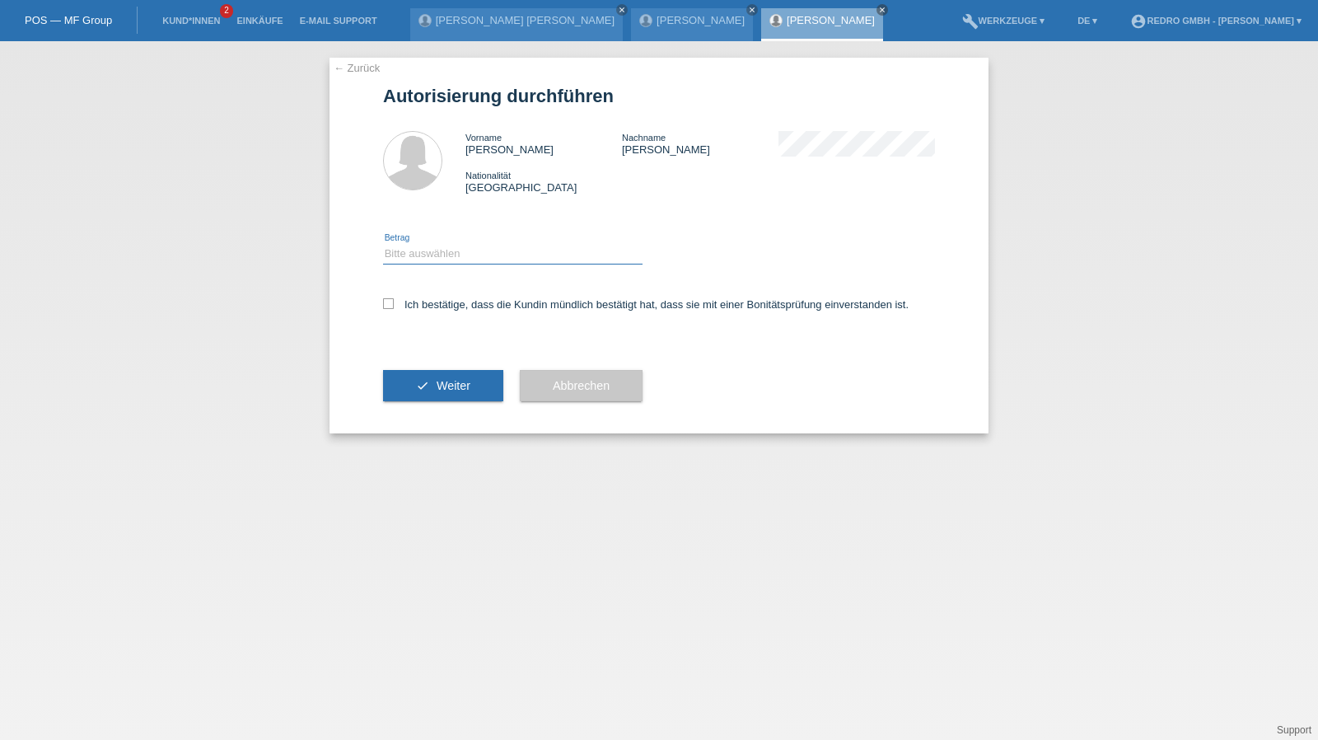
drag, startPoint x: 420, startPoint y: 250, endPoint x: 420, endPoint y: 261, distance: 11.5
click at [420, 250] on select "Bitte auswählen CHF 1.00 - CHF 499.00 CHF 500.00 - CHF 1'999.00 CHF 2'000.00 - …" at bounding box center [512, 254] width 259 height 20
select select "1"
click at [383, 244] on select "Bitte auswählen CHF 1.00 - CHF 499.00 CHF 500.00 - CHF 1'999.00 CHF 2'000.00 - …" at bounding box center [512, 254] width 259 height 20
click at [420, 302] on label "Ich bestätige, dass die Kundin mündlich bestätigt hat, dass sie mit einer Bonit…" at bounding box center [645, 304] width 525 height 12
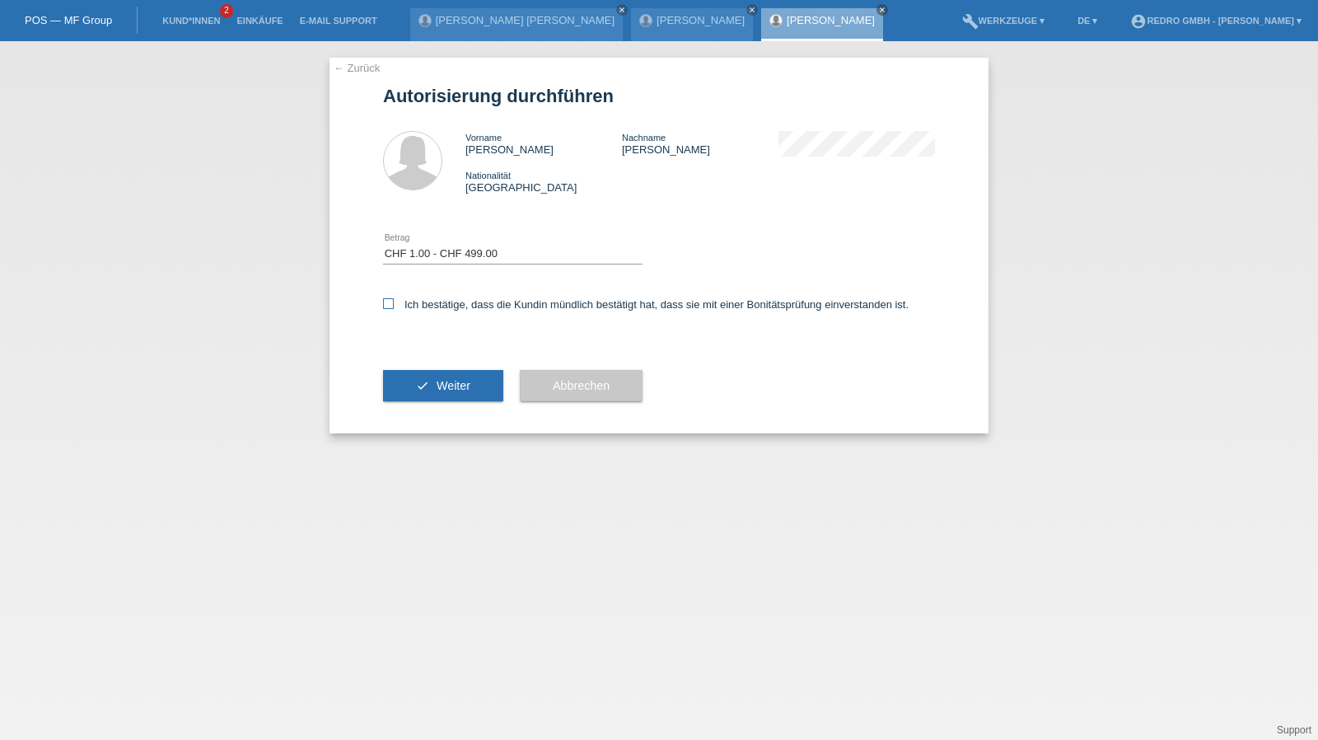
click at [394, 302] on input "Ich bestätige, dass die Kundin mündlich bestätigt hat, dass sie mit einer Bonit…" at bounding box center [388, 303] width 11 height 11
checkbox input "true"
click at [413, 374] on button "check Weiter" at bounding box center [443, 385] width 120 height 31
